Goal: Information Seeking & Learning: Learn about a topic

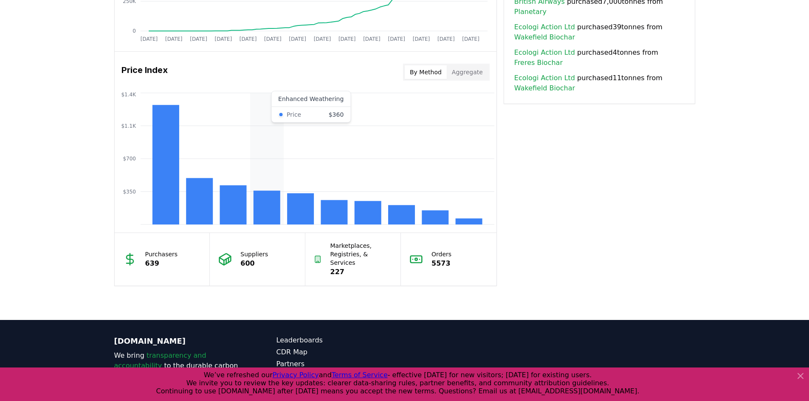
scroll to position [575, 0]
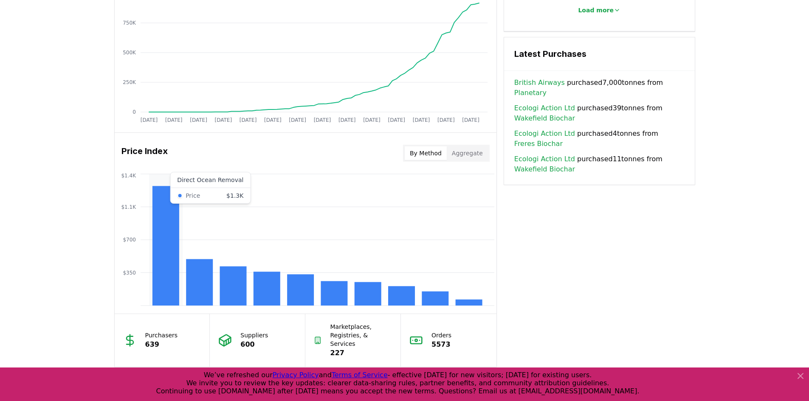
click at [159, 252] on rect at bounding box center [165, 246] width 27 height 120
click at [478, 149] on button "Aggregate" at bounding box center [467, 153] width 41 height 14
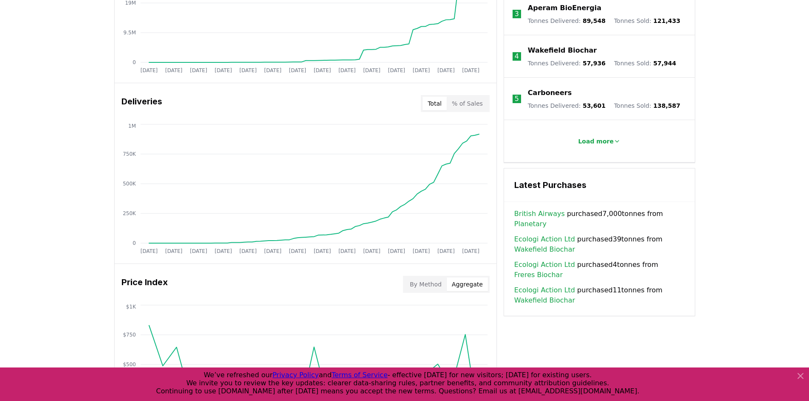
scroll to position [447, 0]
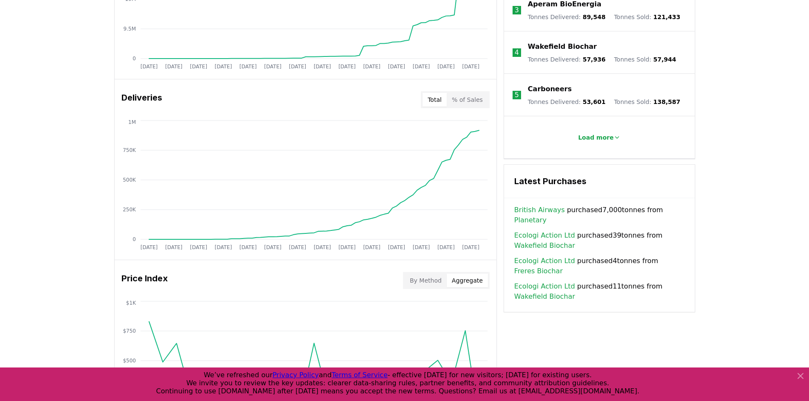
click at [536, 207] on link "British Airways" at bounding box center [539, 210] width 51 height 10
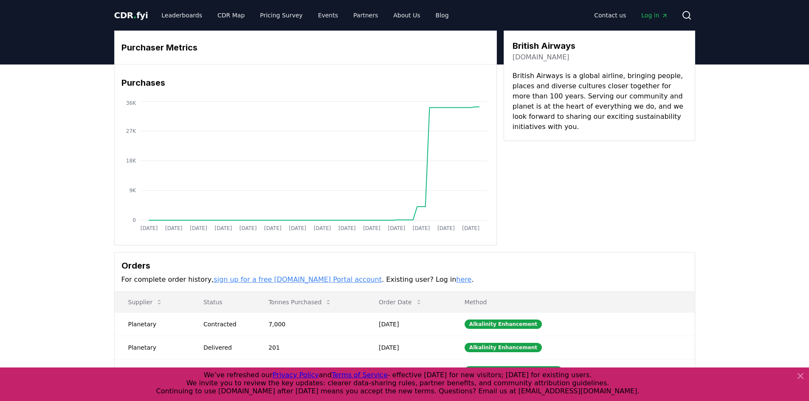
scroll to position [42, 0]
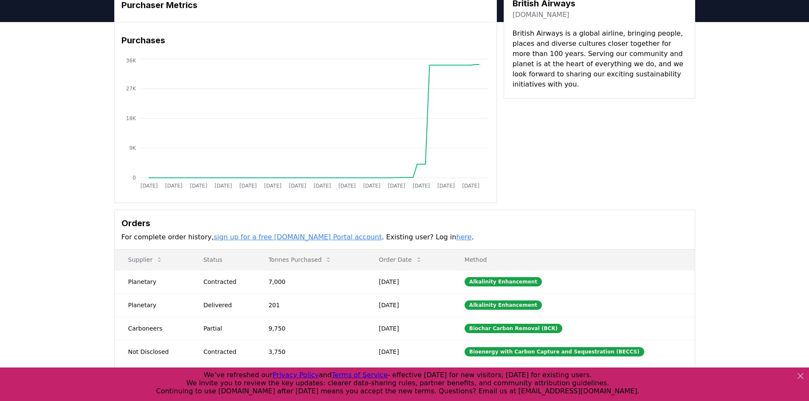
click at [799, 373] on icon at bounding box center [800, 376] width 10 height 10
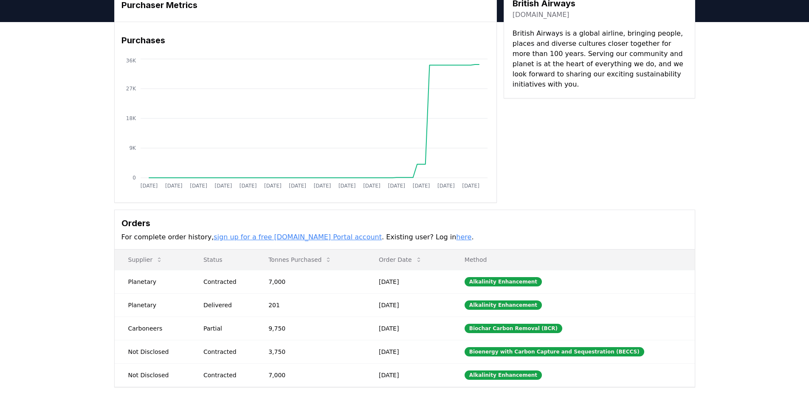
scroll to position [0, 0]
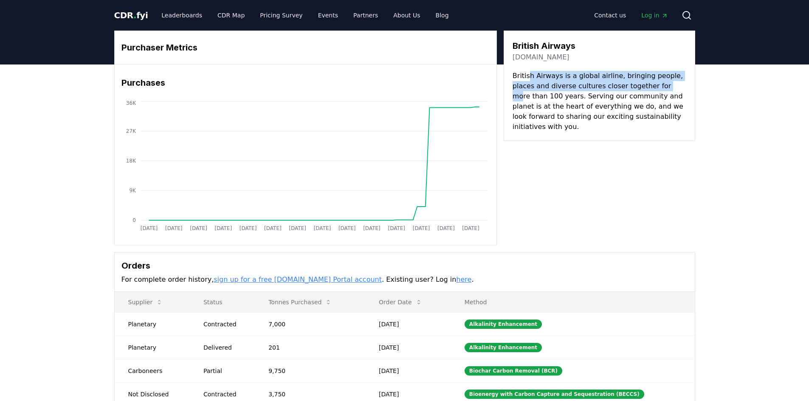
drag, startPoint x: 527, startPoint y: 76, endPoint x: 667, endPoint y: 85, distance: 140.4
click at [667, 85] on p "British Airways is a global airline, bringing people, places and diverse cultur…" at bounding box center [599, 101] width 174 height 61
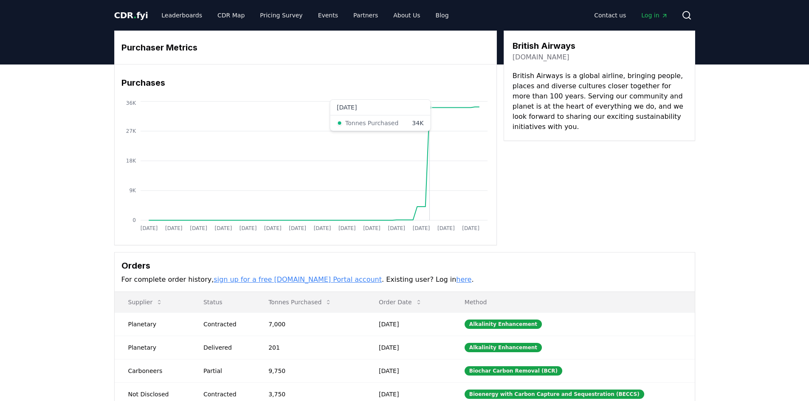
click at [428, 107] on circle at bounding box center [429, 108] width 4 height 4
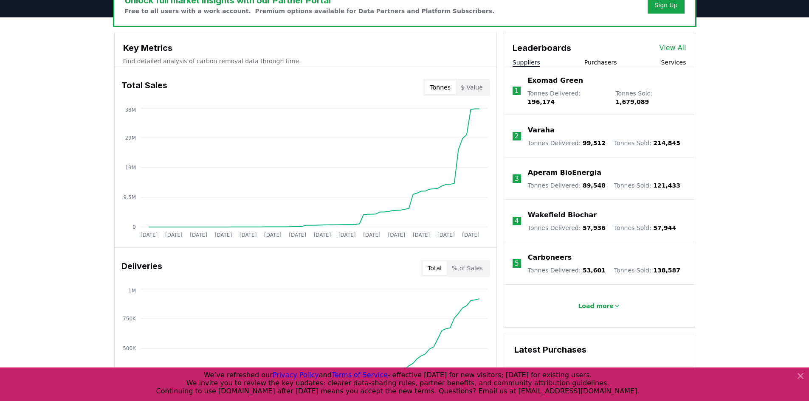
scroll to position [278, 0]
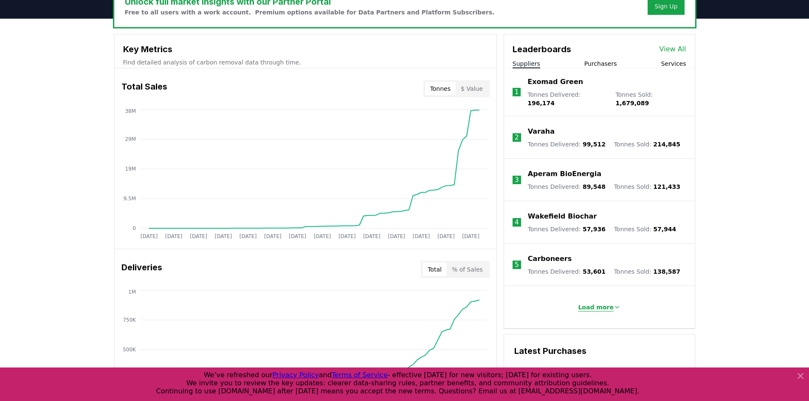
click at [600, 303] on p "Load more" at bounding box center [596, 307] width 36 height 8
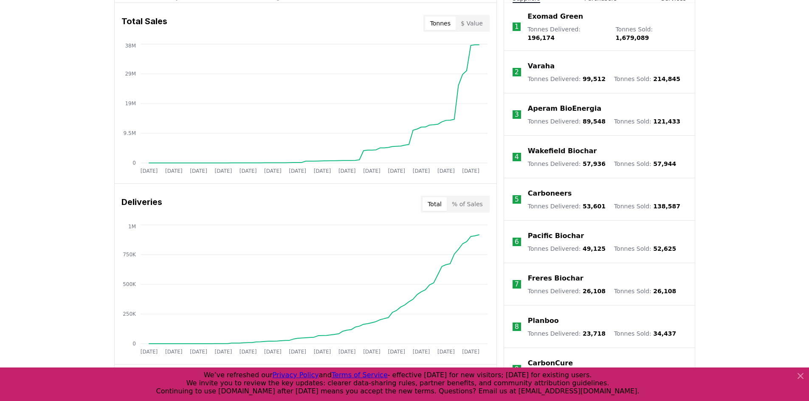
scroll to position [405, 0]
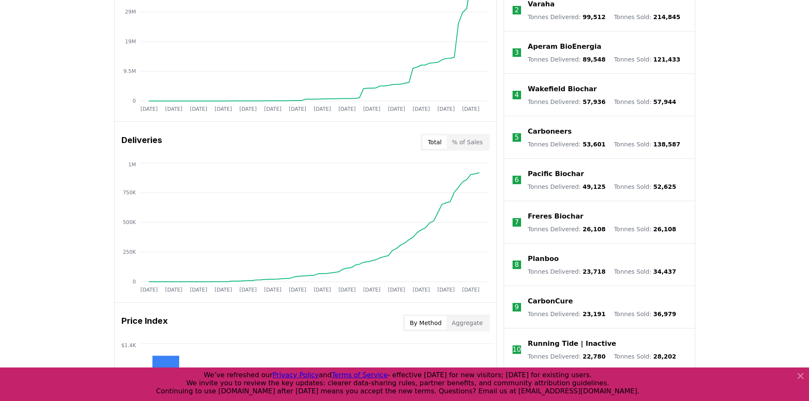
click at [802, 372] on icon at bounding box center [800, 376] width 10 height 10
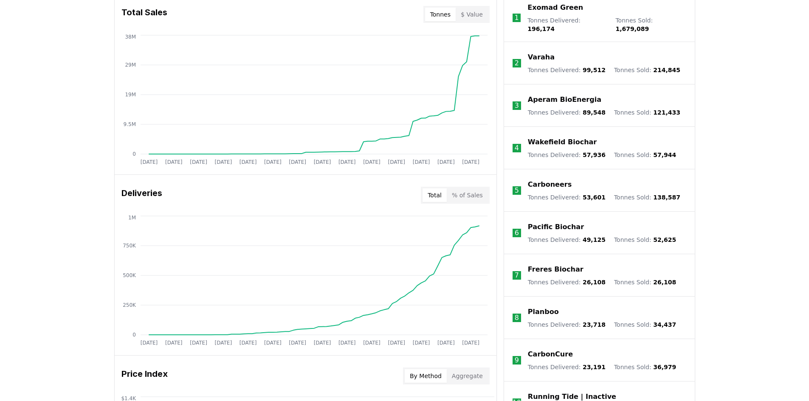
scroll to position [278, 0]
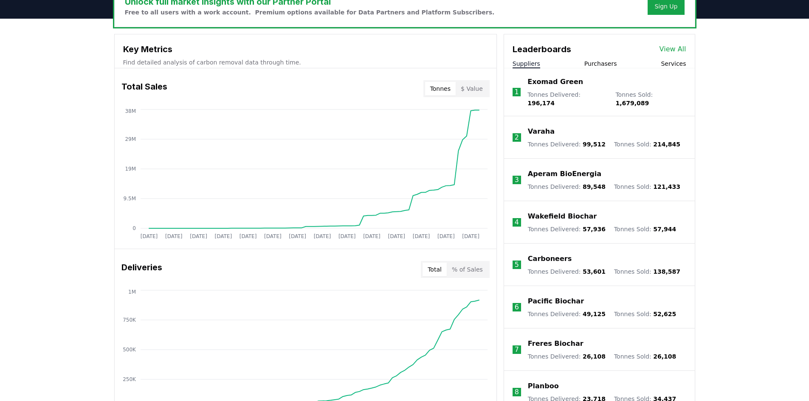
click at [532, 127] on p "Varaha" at bounding box center [541, 132] width 27 height 10
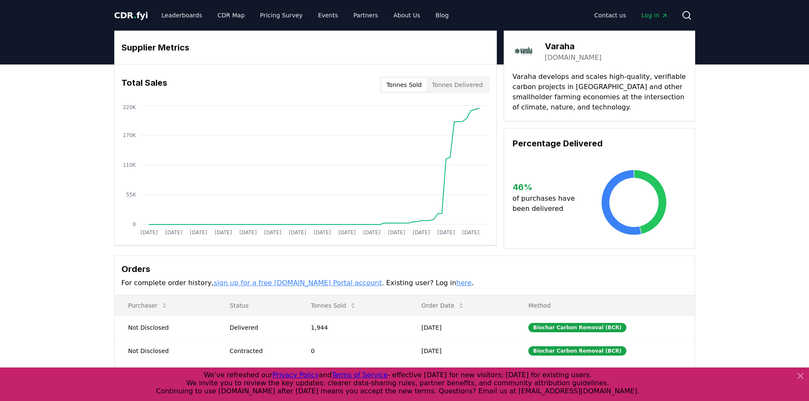
click at [456, 83] on button "Tonnes Delivered" at bounding box center [457, 85] width 61 height 14
click at [417, 80] on button "Tonnes Sold" at bounding box center [403, 85] width 45 height 14
click at [467, 87] on button "Tonnes Delivered" at bounding box center [457, 85] width 61 height 14
click at [411, 91] on button "Tonnes Sold" at bounding box center [403, 85] width 45 height 14
click at [480, 86] on button "Tonnes Delivered" at bounding box center [457, 85] width 61 height 14
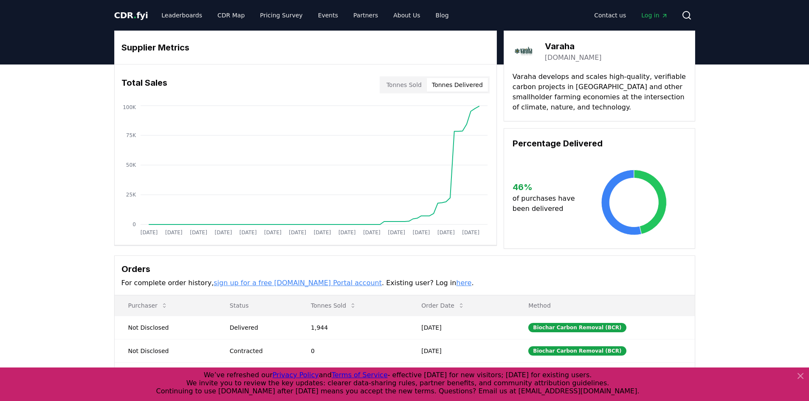
click at [383, 86] on div "Total Sales Tonnes Sold Tonnes Delivered" at bounding box center [306, 85] width 382 height 31
click at [443, 87] on button "Tonnes Delivered" at bounding box center [457, 85] width 61 height 14
click at [405, 87] on button "Tonnes Sold" at bounding box center [403, 85] width 45 height 14
click at [430, 86] on button "Tonnes Delivered" at bounding box center [457, 85] width 61 height 14
click at [181, 14] on link "Leaderboards" at bounding box center [182, 15] width 54 height 15
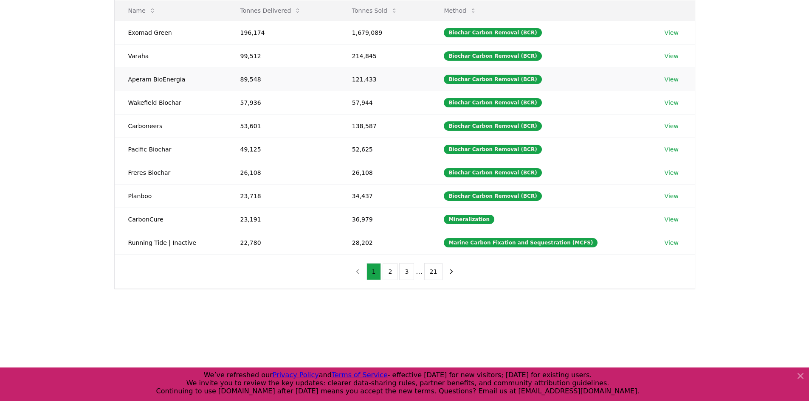
scroll to position [127, 0]
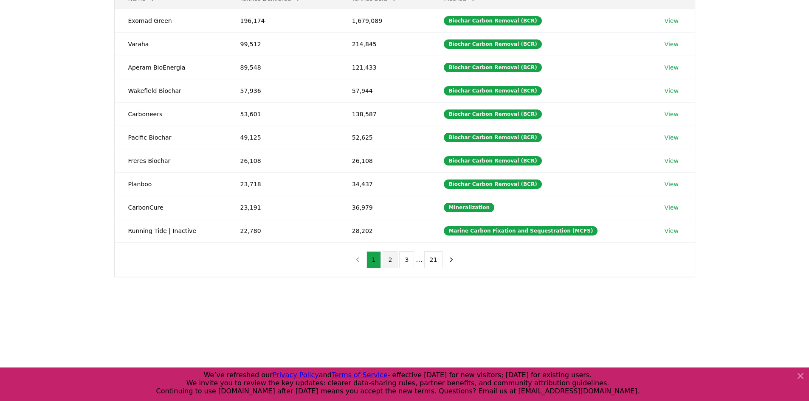
click at [391, 257] on button "2" at bounding box center [390, 259] width 15 height 17
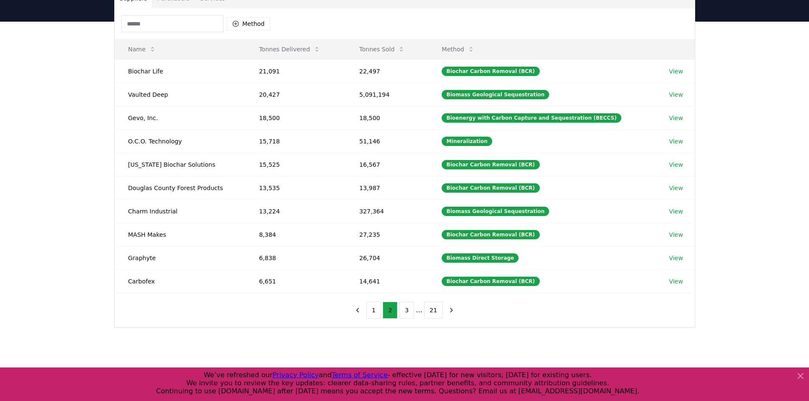
scroll to position [170, 0]
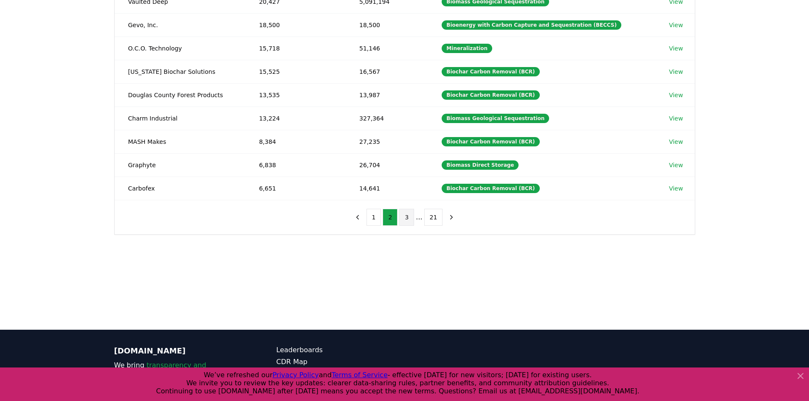
click at [403, 222] on button "3" at bounding box center [406, 217] width 15 height 17
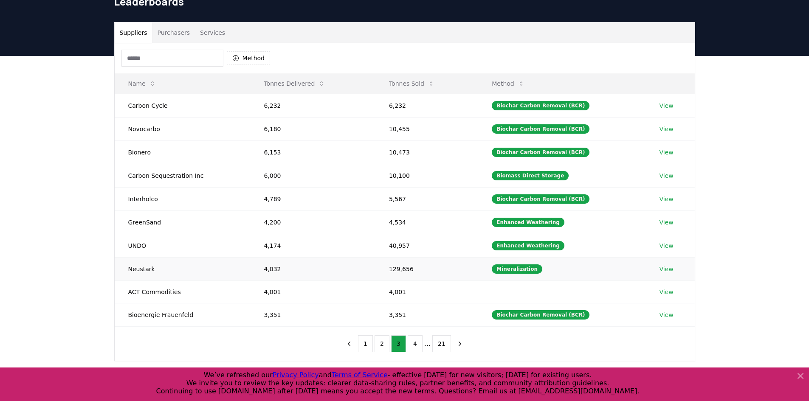
scroll to position [85, 0]
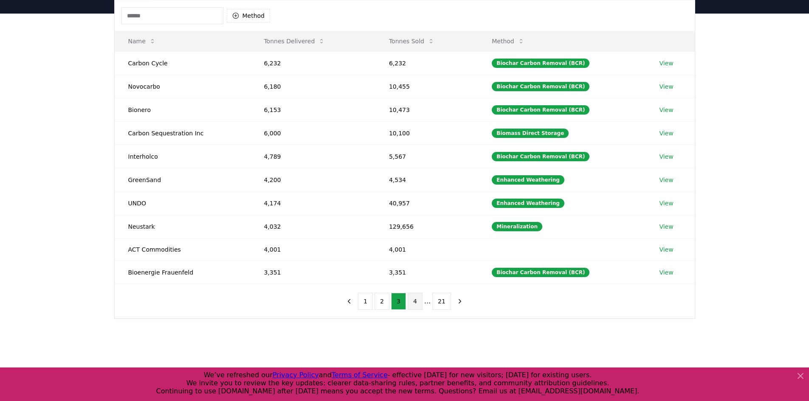
click at [415, 298] on button "4" at bounding box center [415, 301] width 15 height 17
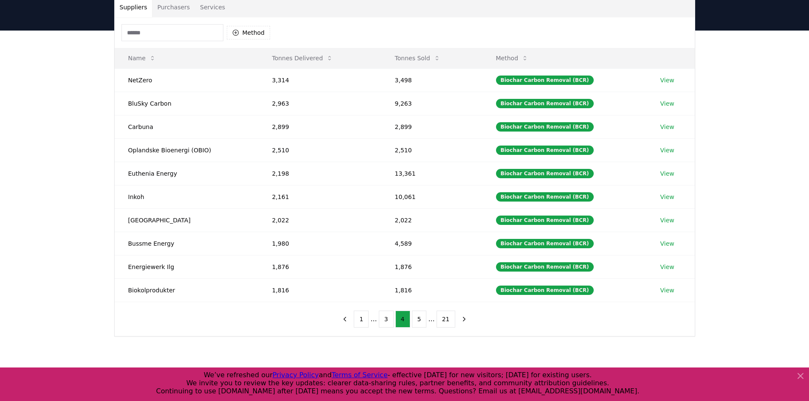
scroll to position [170, 0]
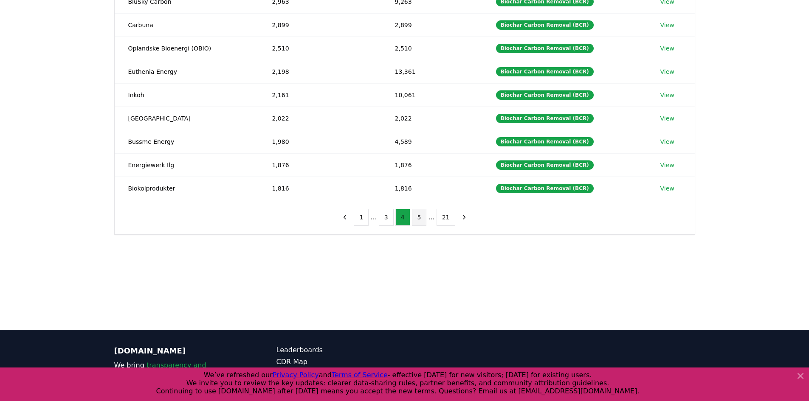
click at [420, 217] on button "5" at bounding box center [419, 217] width 15 height 17
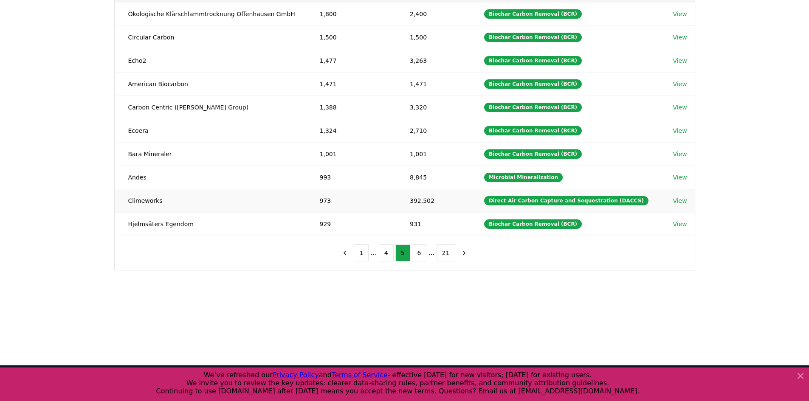
scroll to position [85, 0]
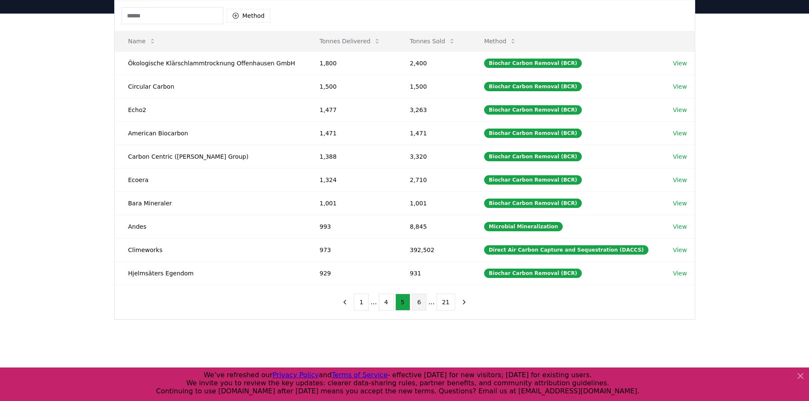
click at [423, 295] on button "6" at bounding box center [419, 302] width 15 height 17
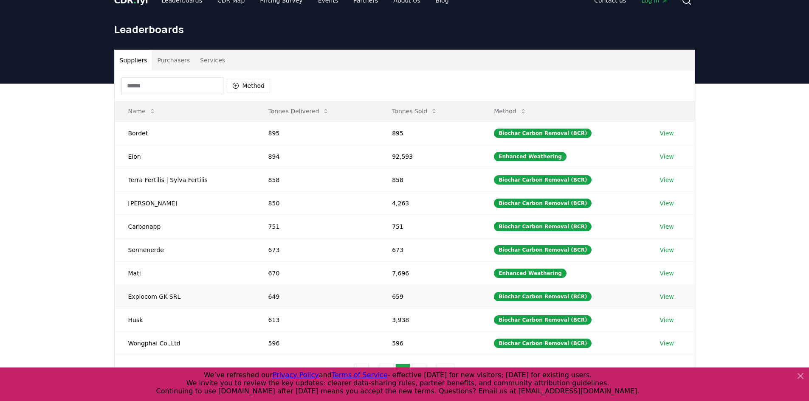
scroll to position [0, 0]
